Goal: Transaction & Acquisition: Purchase product/service

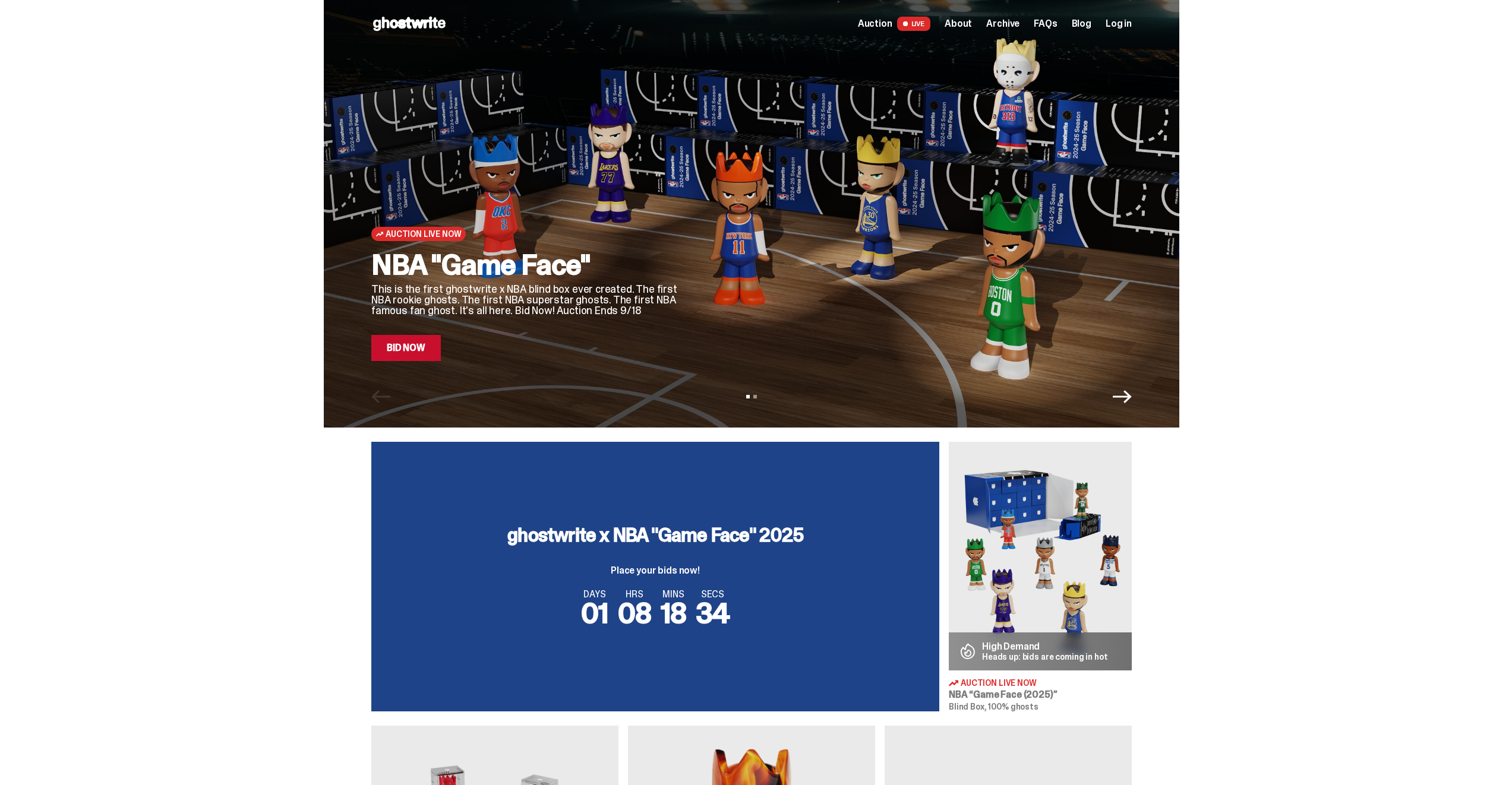
click at [413, 355] on link "Bid Now" at bounding box center [406, 348] width 70 height 26
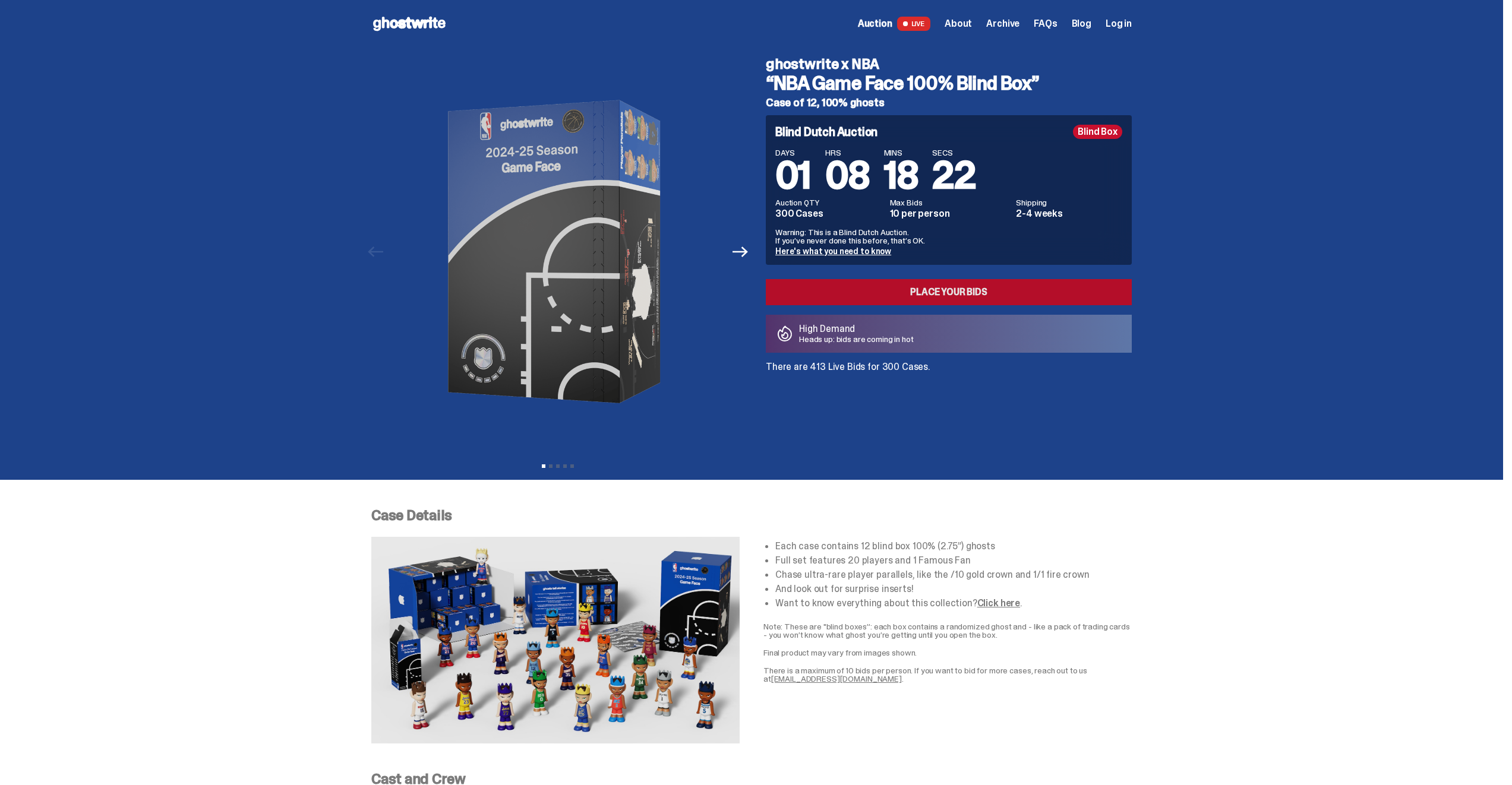
click at [929, 291] on link "Place your Bids" at bounding box center [948, 292] width 366 height 26
